Goal: Transaction & Acquisition: Purchase product/service

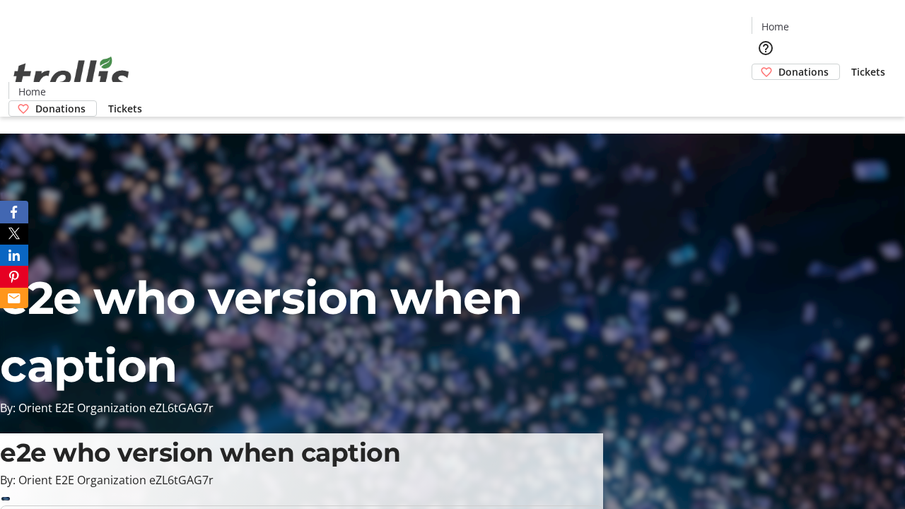
click at [779, 64] on span "Donations" at bounding box center [804, 71] width 50 height 15
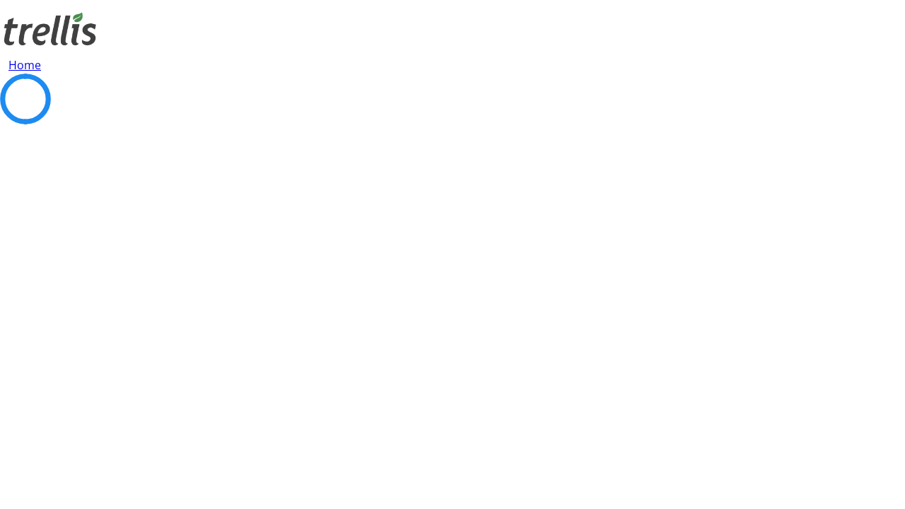
select select "CA"
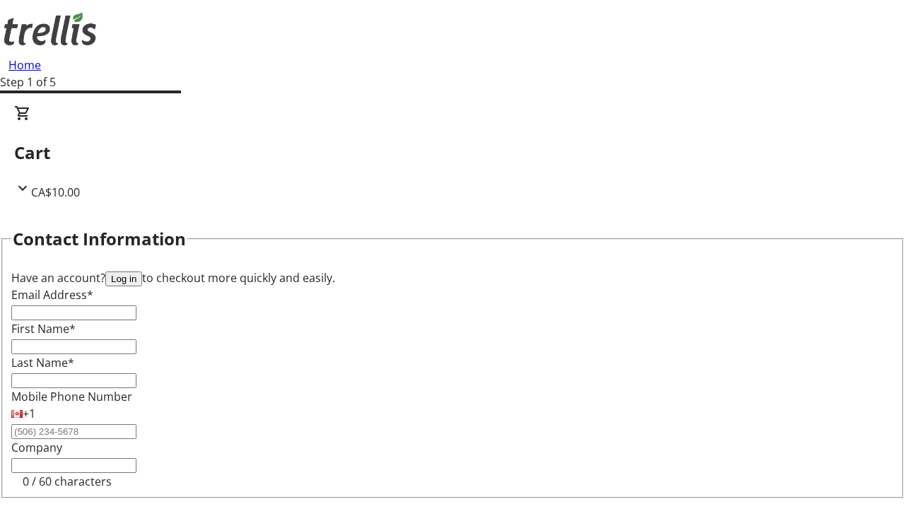
click at [142, 272] on button "Log in" at bounding box center [123, 279] width 37 height 15
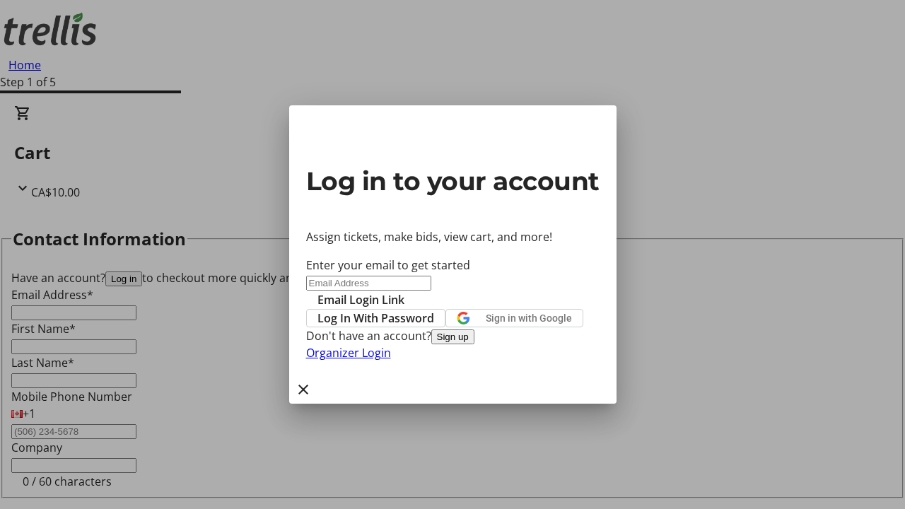
click at [434, 310] on span "Log In With Password" at bounding box center [376, 318] width 117 height 17
